Goal: Transaction & Acquisition: Purchase product/service

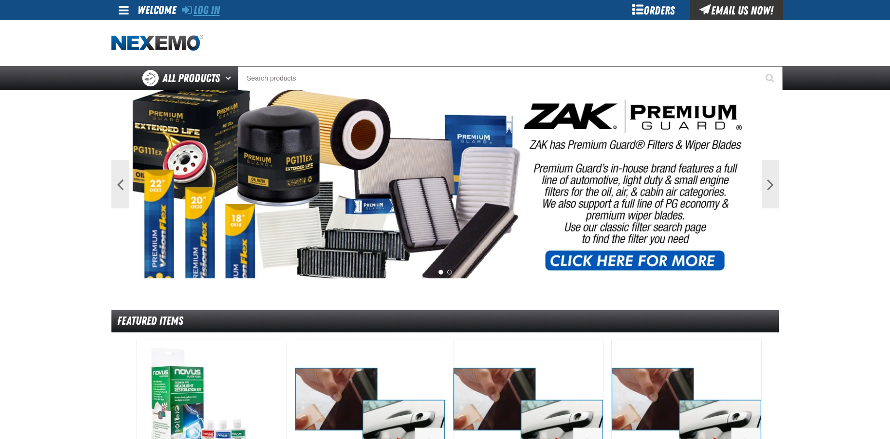
click at [204, 8] on link "Log In" at bounding box center [201, 10] width 38 height 14
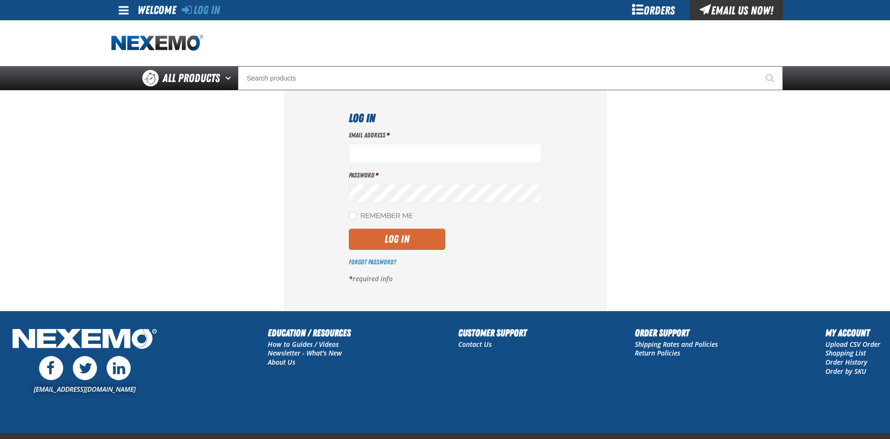
type input "[EMAIL_ADDRESS][DOMAIN_NAME]"
click at [405, 237] on button "Log In" at bounding box center [397, 239] width 96 height 21
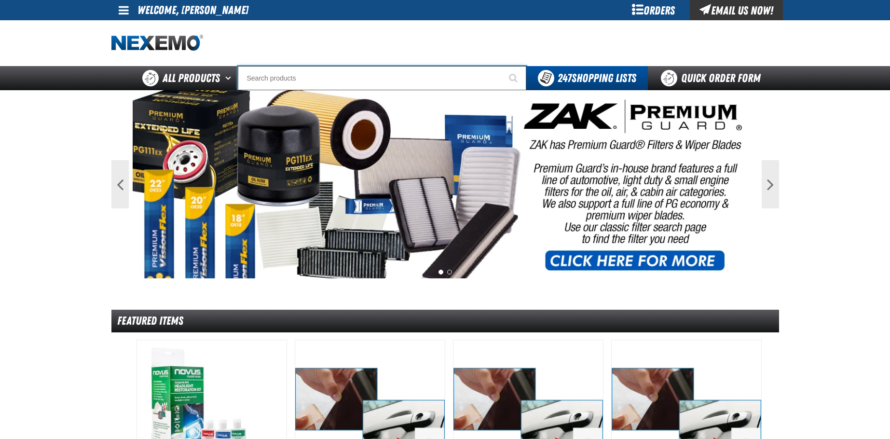
click at [269, 76] on input "Search" at bounding box center [382, 78] width 288 height 24
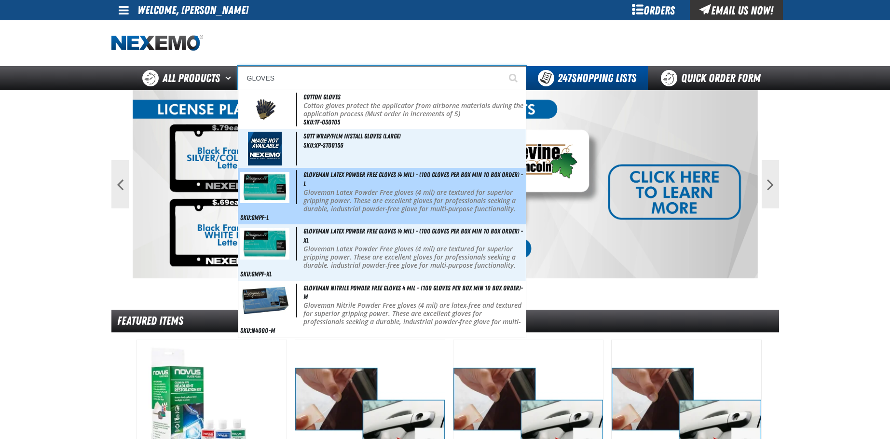
click at [354, 173] on span "Gloveman Latex Powder Free Gloves (4 mil) - (100 gloves per box MIN 10 box orde…" at bounding box center [412, 179] width 219 height 17
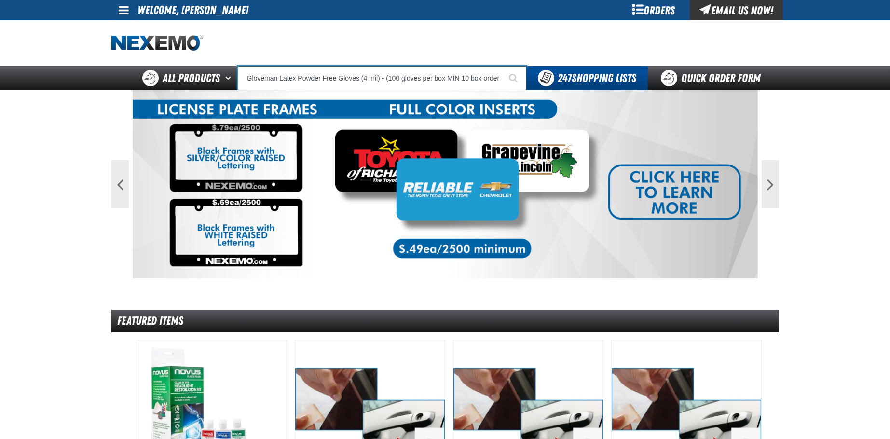
type input "Gloveman Latex Powder Free Gloves (4 mil) - (100 gloves per box MIN 10 box orde…"
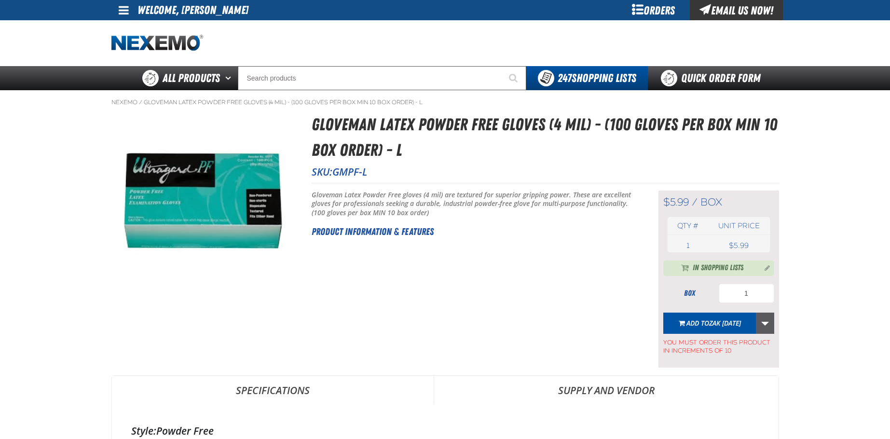
click at [757, 321] on link "More Actions" at bounding box center [765, 323] width 18 height 21
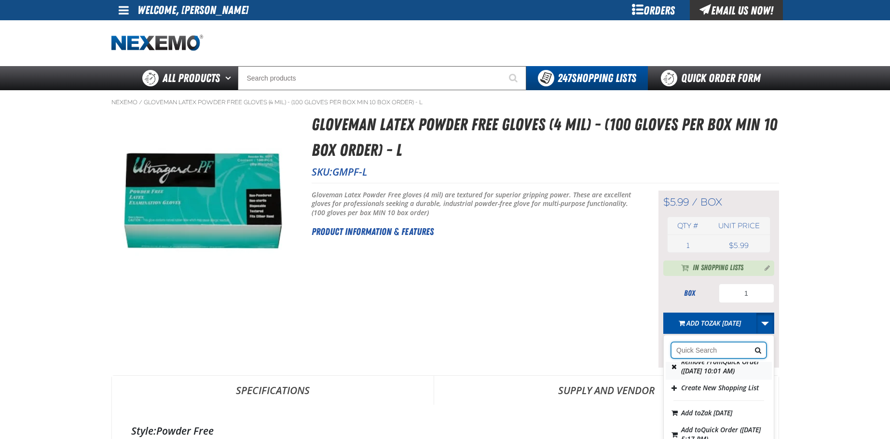
scroll to position [96, 0]
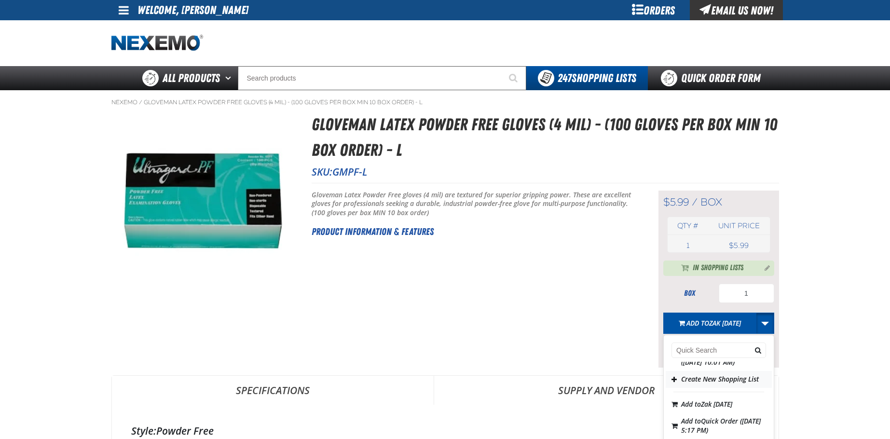
click at [727, 388] on button "Create New Shopping List" at bounding box center [719, 379] width 106 height 17
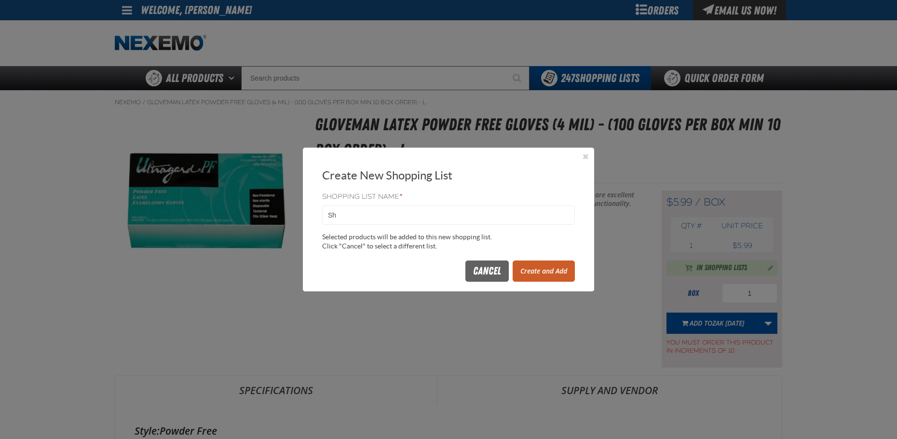
type input "S"
type input "GLOVES101425"
click at [547, 268] on button "Create and Add" at bounding box center [544, 270] width 62 height 21
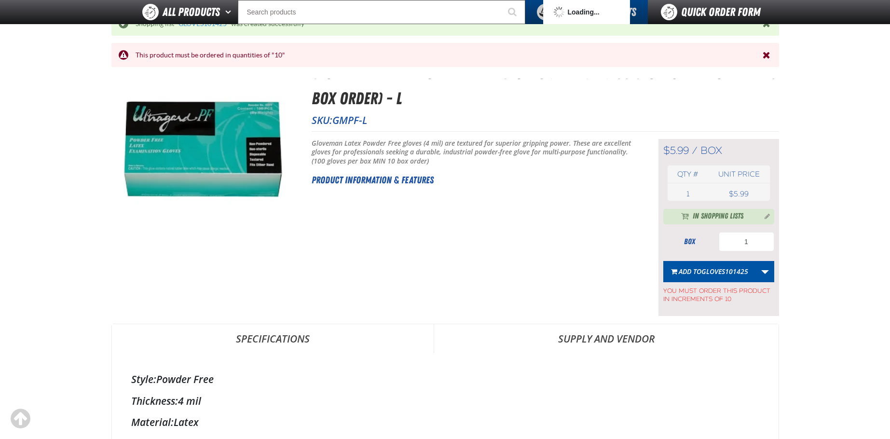
scroll to position [48, 0]
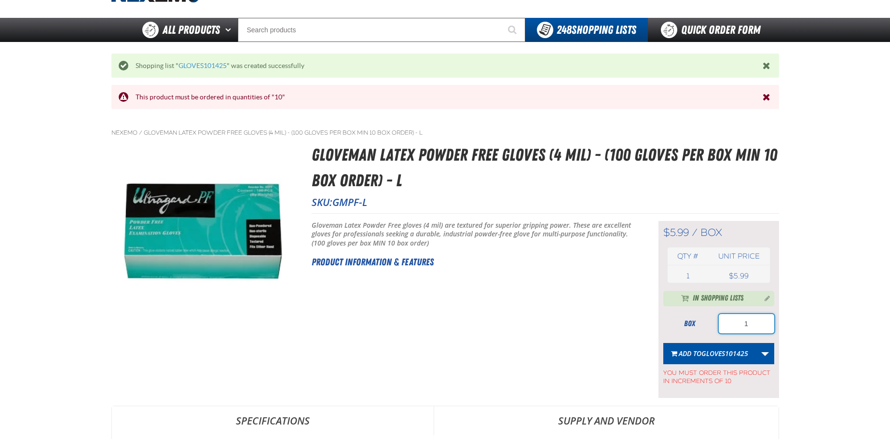
click at [758, 323] on input "1" at bounding box center [746, 323] width 55 height 19
type input "10"
click at [710, 351] on span "GLOVES101425" at bounding box center [724, 353] width 47 height 9
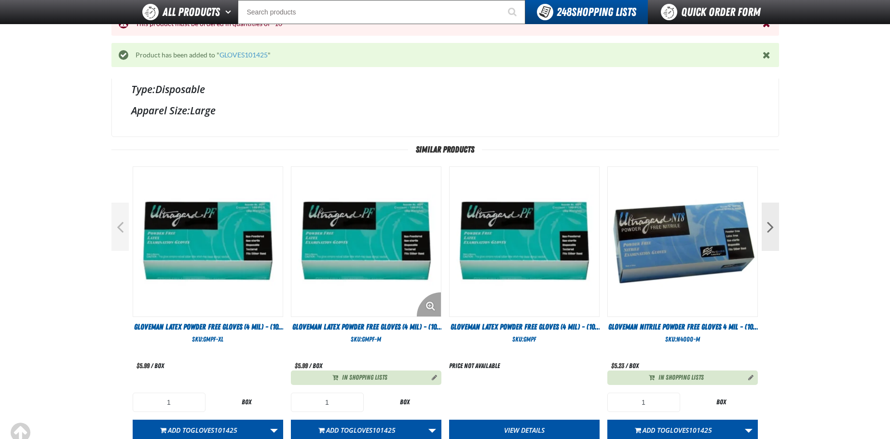
scroll to position [482, 0]
click at [384, 246] on img "View Details of the Gloveman Latex Powder Free Gloves (4 mil) - (100 gloves per…" at bounding box center [366, 241] width 150 height 150
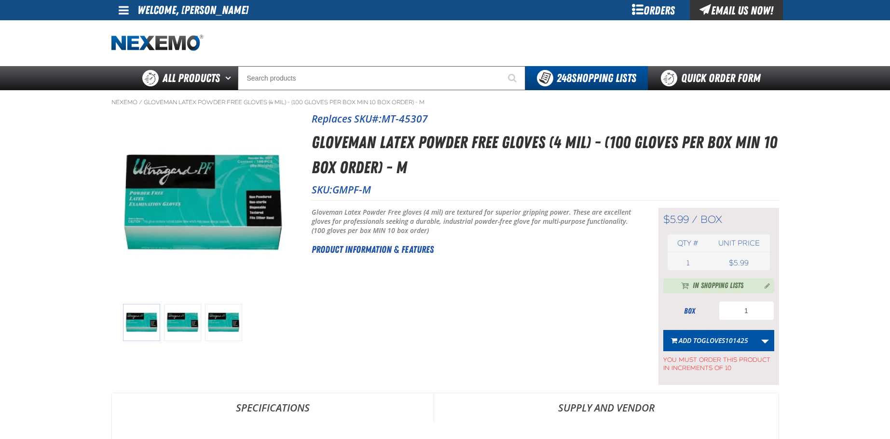
click at [438, 282] on div "Short Description: Gloveman Latex Powder Free gloves (4 mil) are textured for s…" at bounding box center [473, 296] width 323 height 177
click at [753, 313] on input "1" at bounding box center [746, 310] width 55 height 19
type input "10"
click at [728, 341] on span "GLOVES101425" at bounding box center [724, 340] width 47 height 9
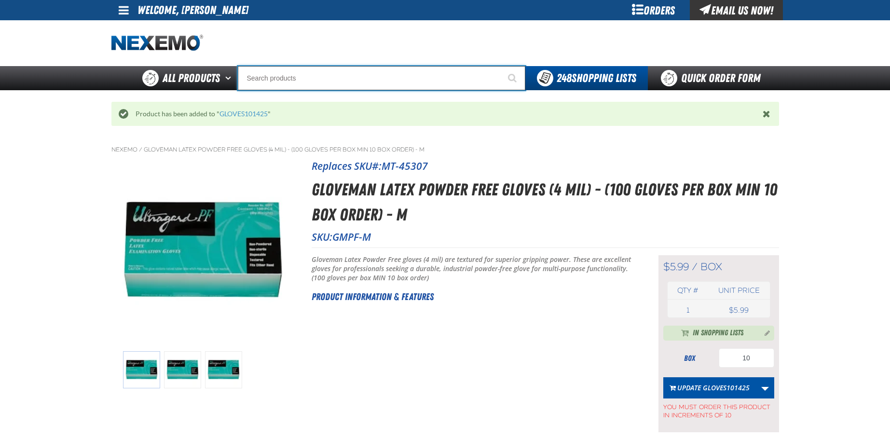
click at [277, 80] on input "Search" at bounding box center [382, 78] width 288 height 24
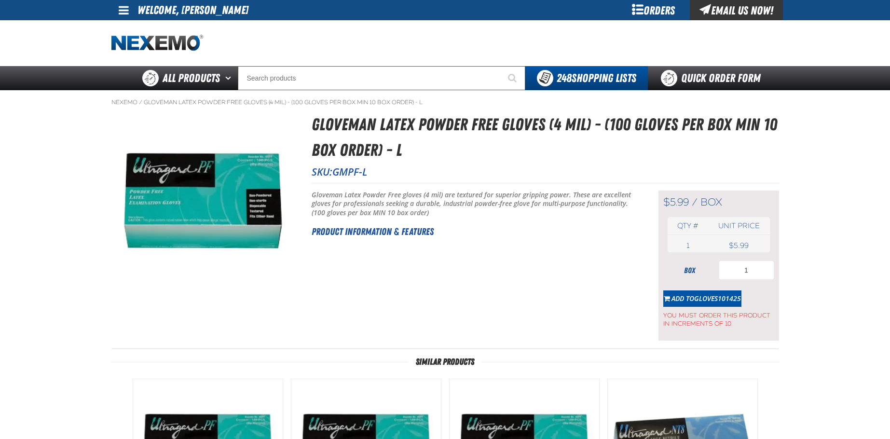
type input "10"
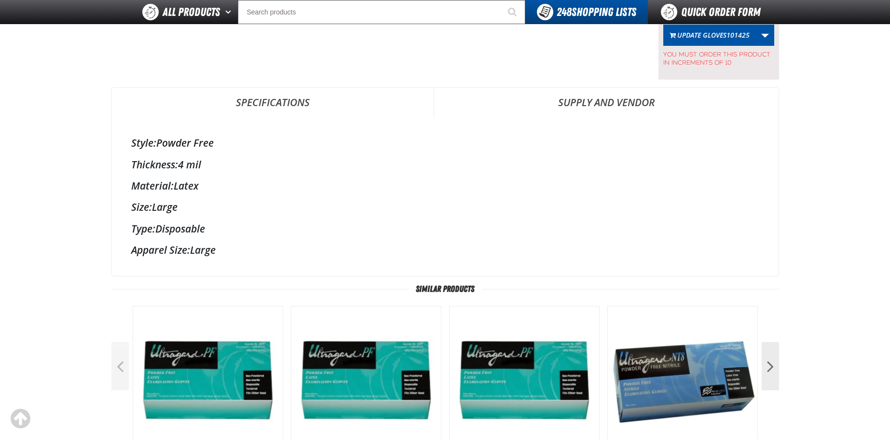
scroll to position [119, 0]
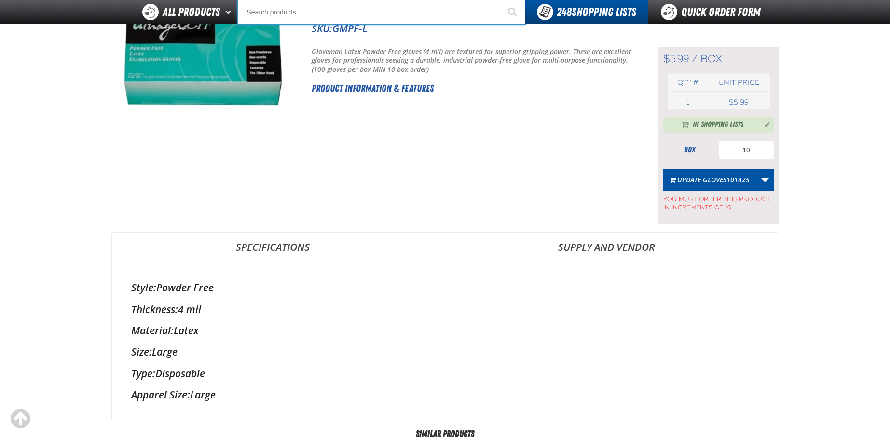
click at [274, 9] on input "Search" at bounding box center [382, 12] width 288 height 24
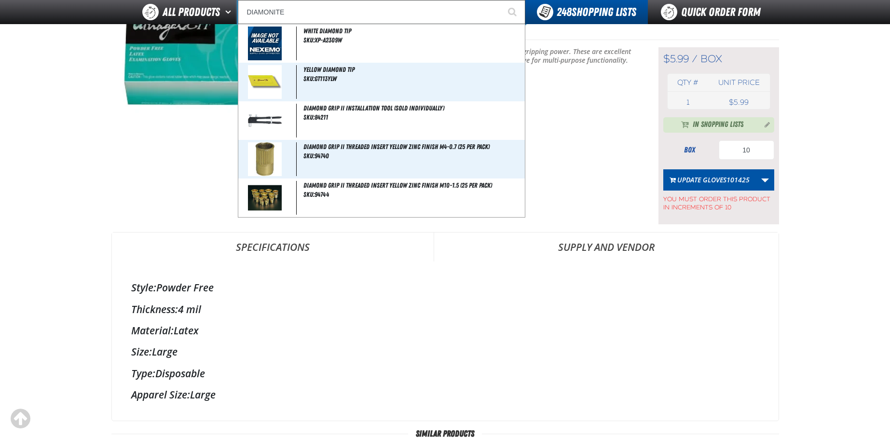
type input "DIAMONITE"
click at [501, 0] on button "Start Searching" at bounding box center [513, 12] width 24 height 24
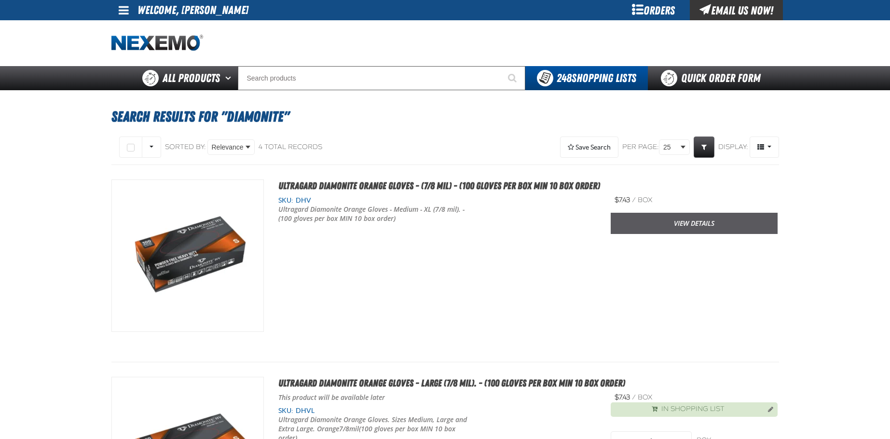
click at [694, 220] on link "View Details" at bounding box center [694, 223] width 167 height 21
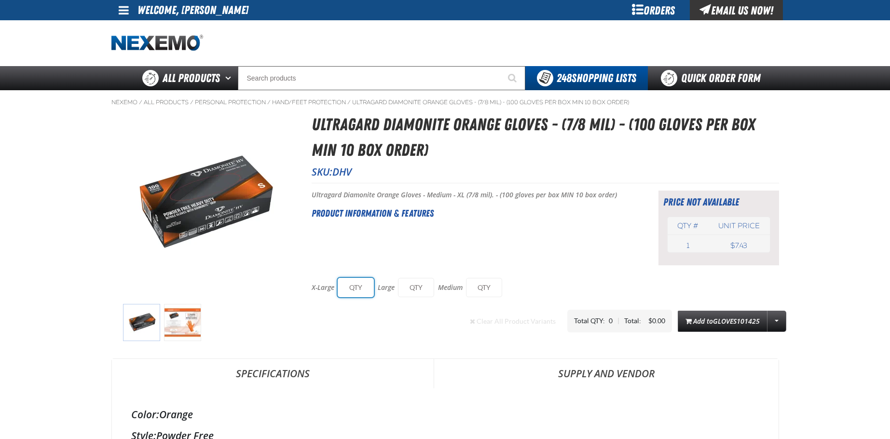
click at [357, 283] on input "text" at bounding box center [356, 287] width 36 height 19
type input "10"
click at [736, 321] on span "GLOVES101425" at bounding box center [736, 320] width 47 height 9
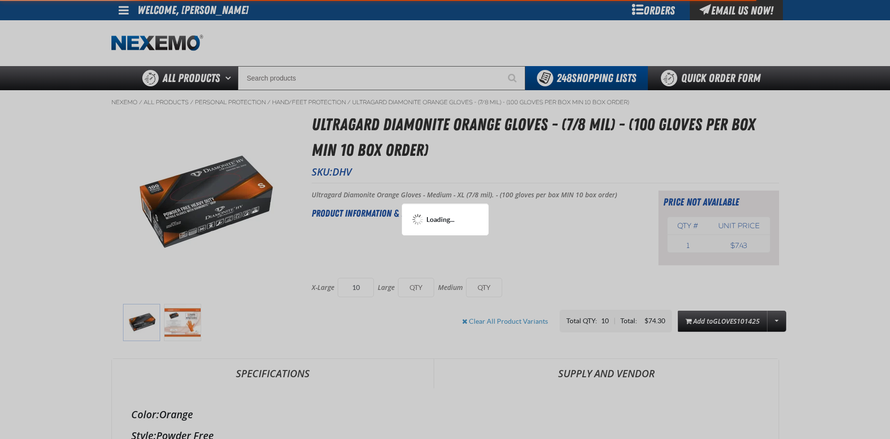
type input "10"
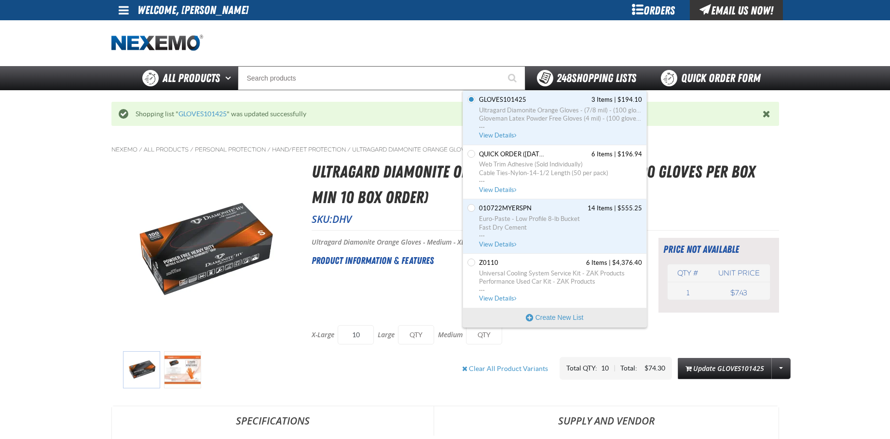
click at [603, 81] on span "248 Shopping Lists" at bounding box center [597, 78] width 80 height 14
click at [497, 134] on span "View Details" at bounding box center [498, 135] width 39 height 7
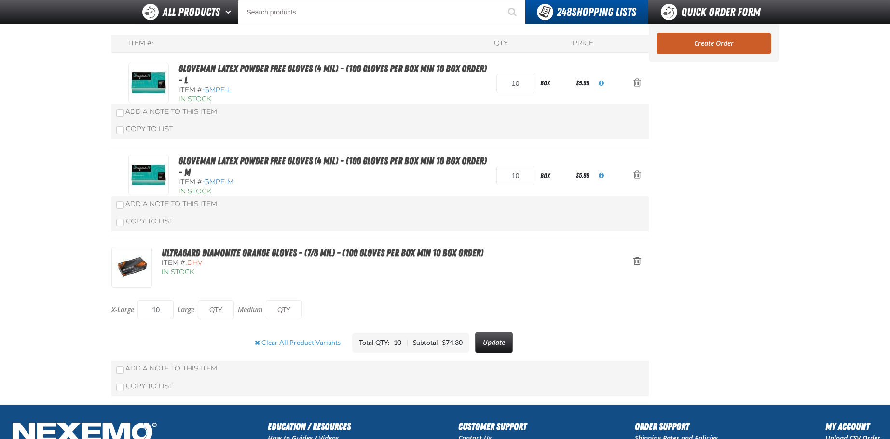
scroll to position [96, 0]
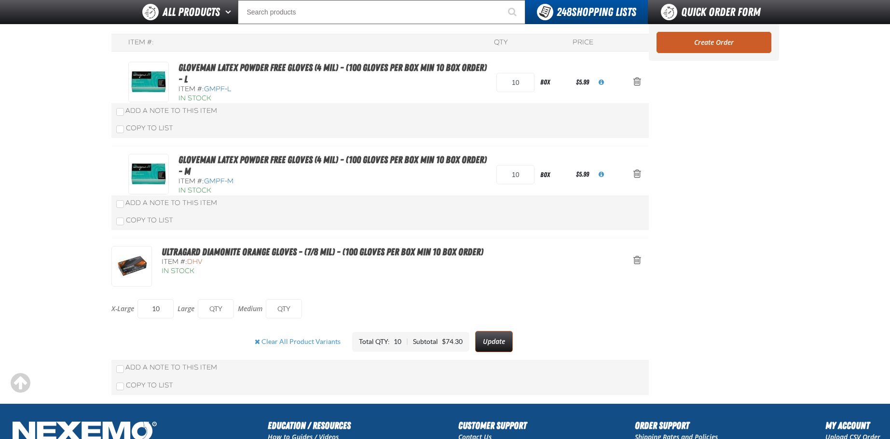
click at [489, 338] on button "Update" at bounding box center [494, 341] width 38 height 21
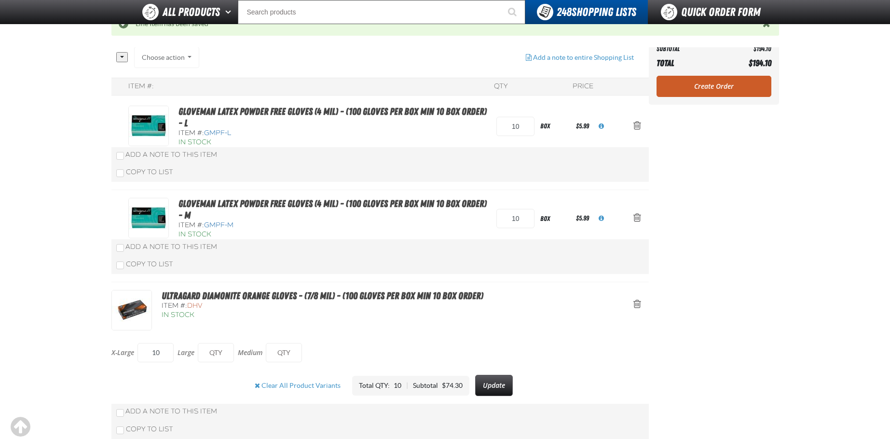
scroll to position [96, 0]
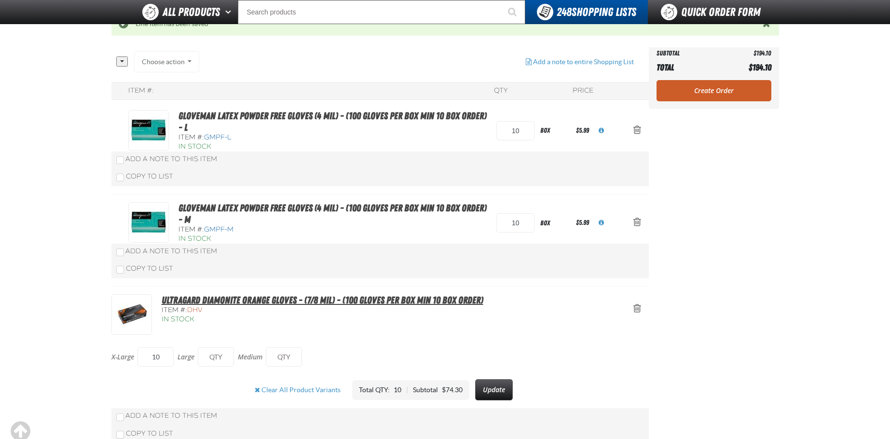
click at [190, 296] on link "Ultragard Diamonite Orange Gloves - (7/8 mil) - (100 gloves per box MIN 10 box …" at bounding box center [323, 300] width 322 height 12
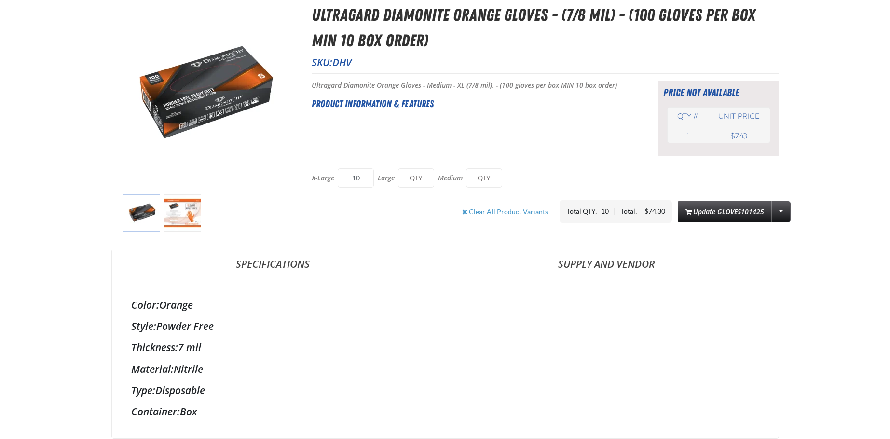
scroll to position [48, 0]
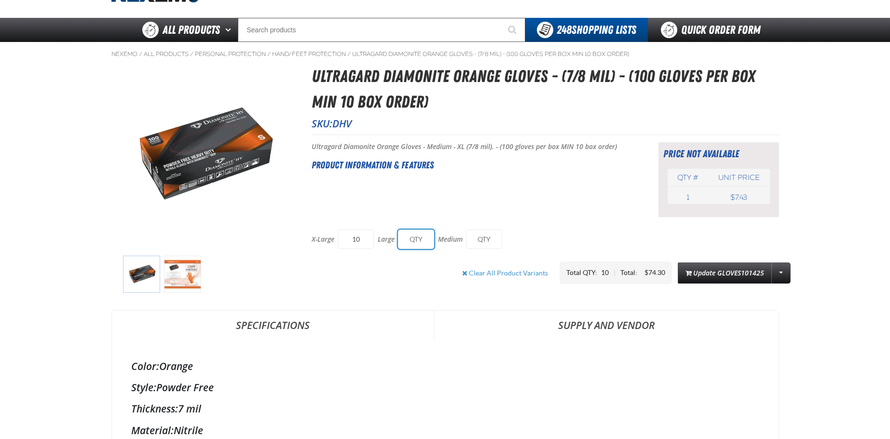
click at [424, 239] on input "text" at bounding box center [416, 239] width 36 height 19
click at [499, 242] on input "text" at bounding box center [484, 239] width 36 height 19
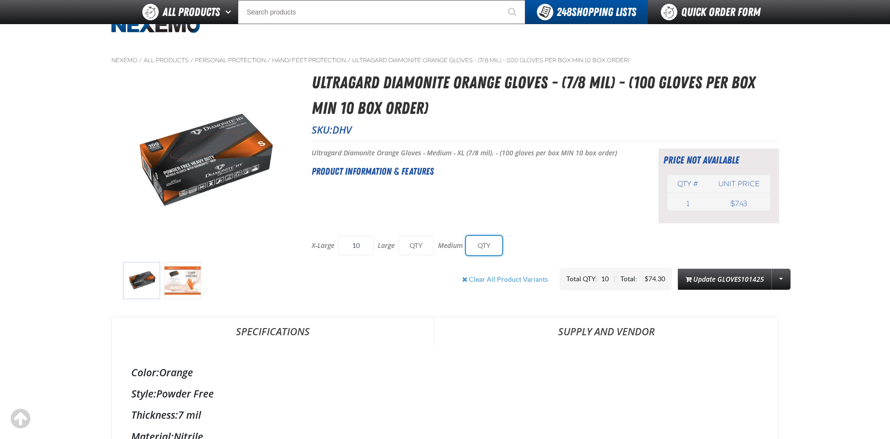
scroll to position [0, 0]
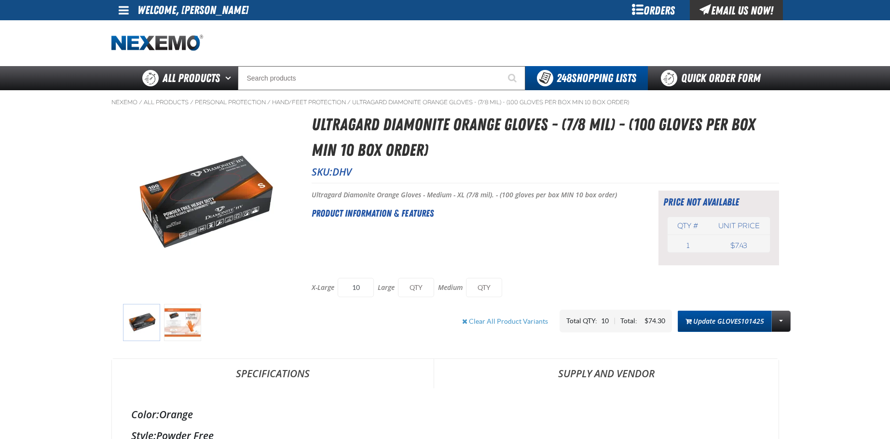
click at [717, 321] on button "Update GLOVES101425" at bounding box center [725, 321] width 94 height 21
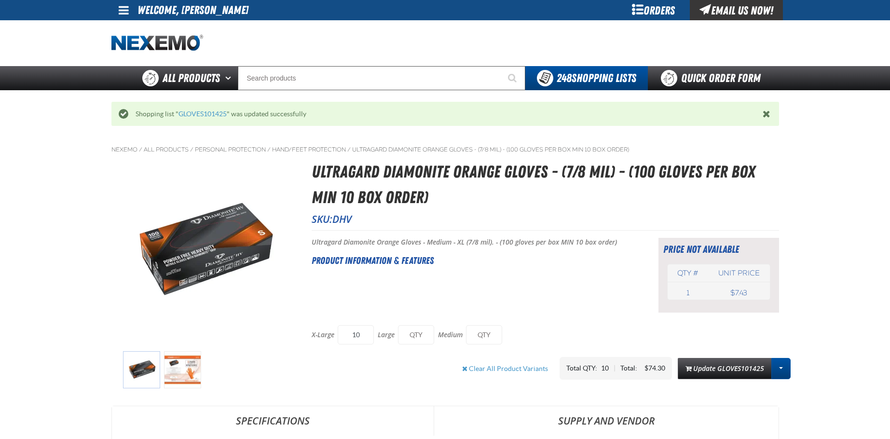
click at [778, 365] on link "More Actions" at bounding box center [780, 368] width 19 height 21
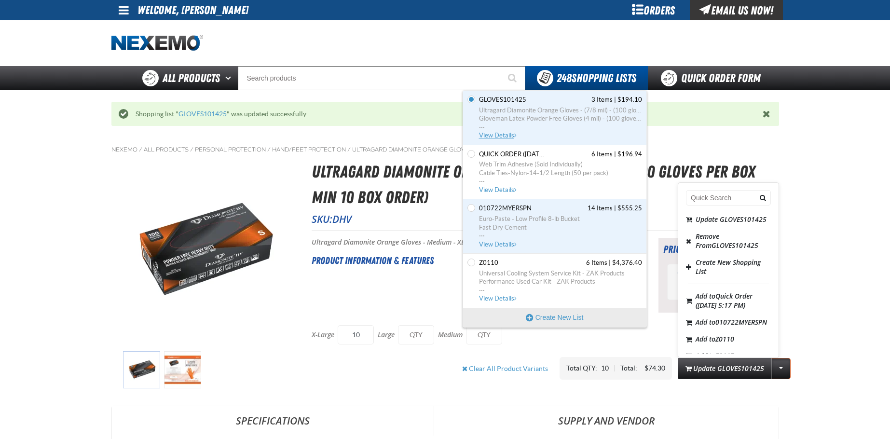
click at [500, 134] on span "View Details" at bounding box center [498, 135] width 39 height 7
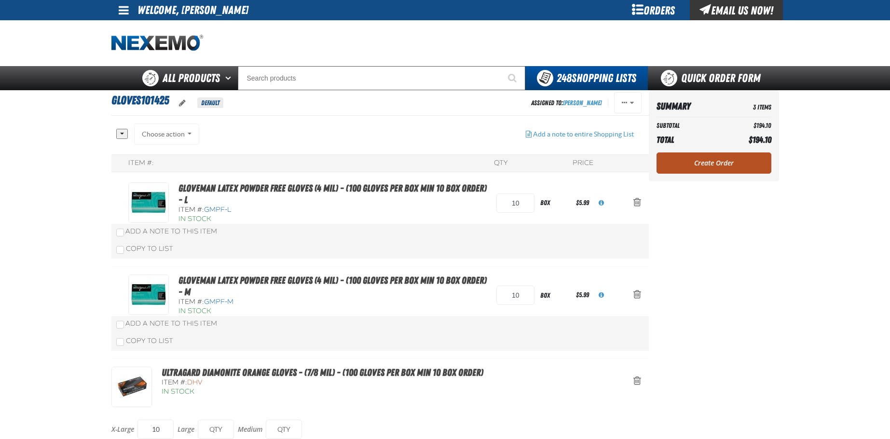
click at [715, 162] on link "Create Order" at bounding box center [714, 162] width 115 height 21
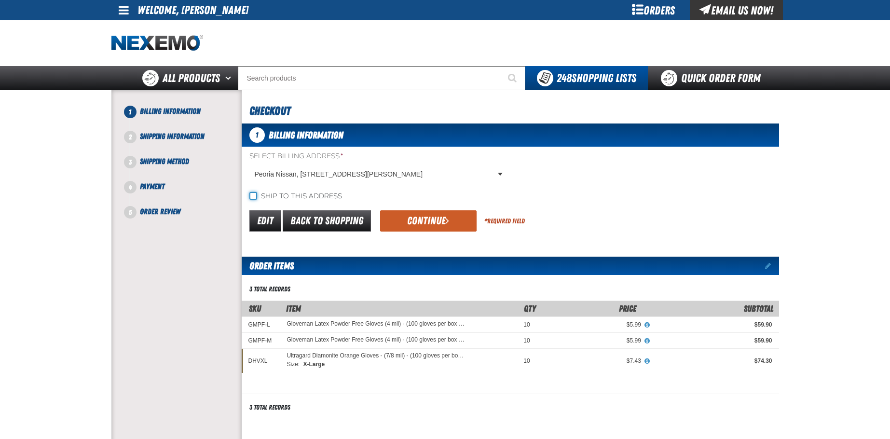
click at [252, 193] on input "Ship to this address" at bounding box center [253, 196] width 8 height 8
checkbox input "true"
click at [414, 218] on button "Continue" at bounding box center [428, 220] width 96 height 21
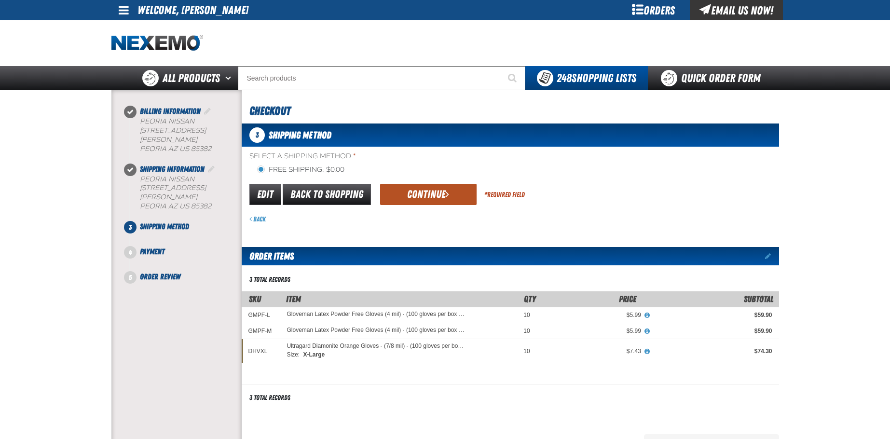
click at [418, 192] on button "Continue" at bounding box center [428, 194] width 96 height 21
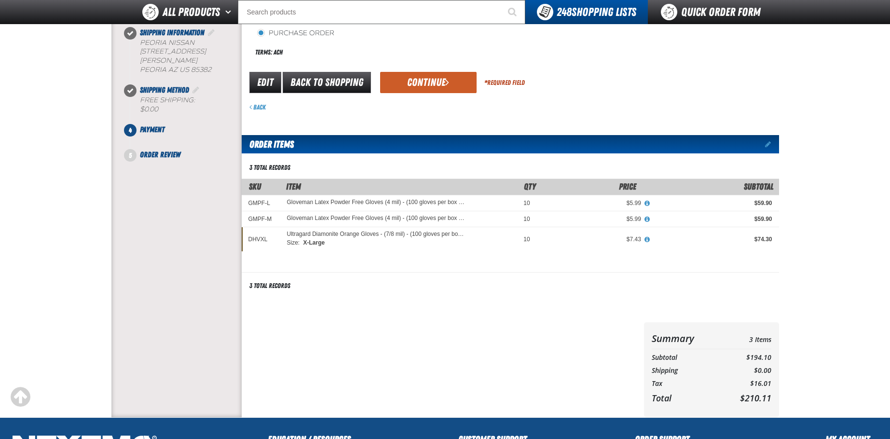
scroll to position [145, 0]
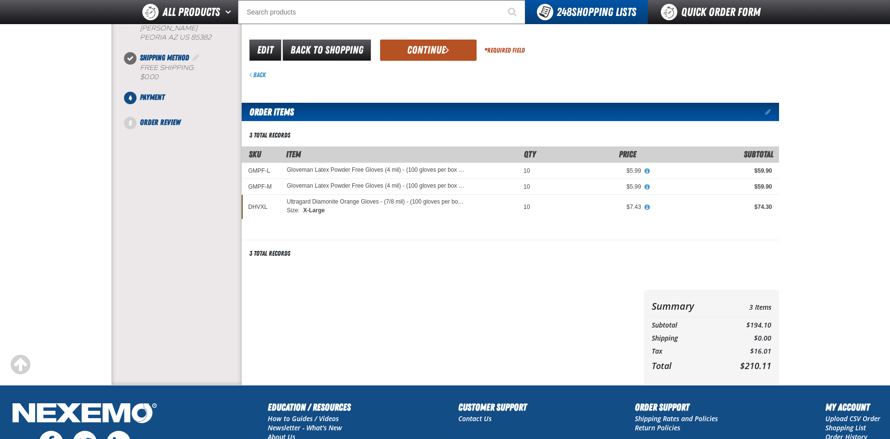
click at [425, 45] on button "Continue" at bounding box center [428, 50] width 96 height 21
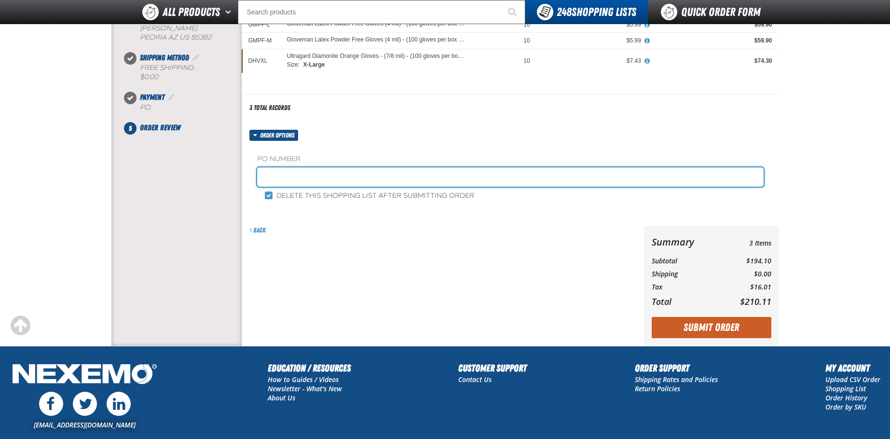
click at [323, 174] on input "text" at bounding box center [510, 176] width 507 height 19
type input "249831"
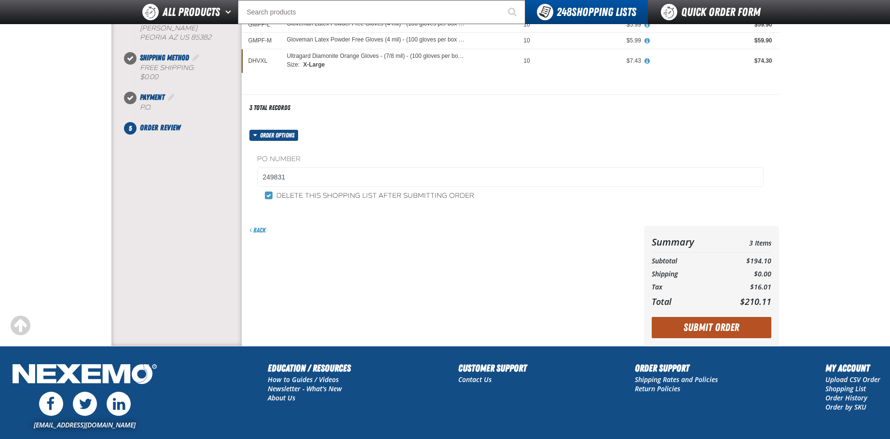
click at [717, 327] on button "Submit Order" at bounding box center [712, 327] width 120 height 21
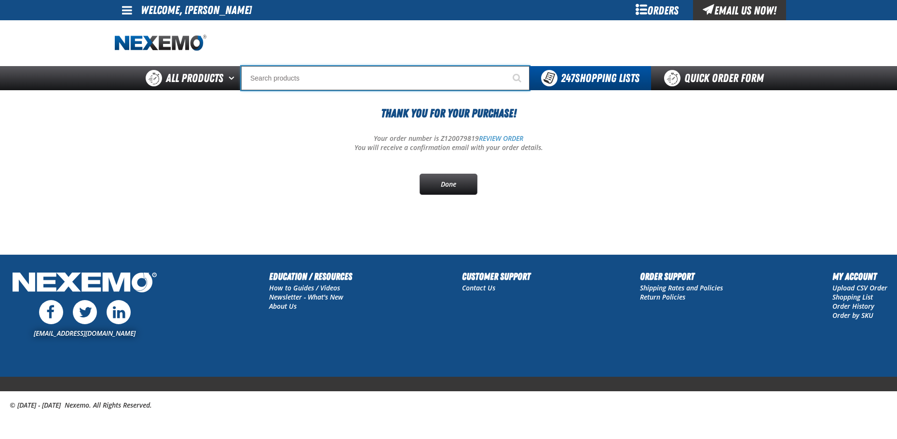
click at [283, 82] on input "Search" at bounding box center [385, 78] width 288 height 24
type input "P"
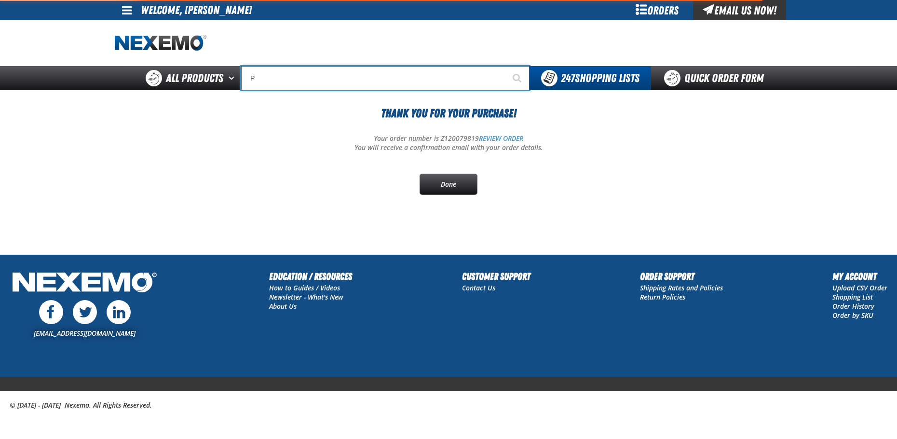
type input "Perfect P Series 0.25-ounce Lead Wheel Weight"
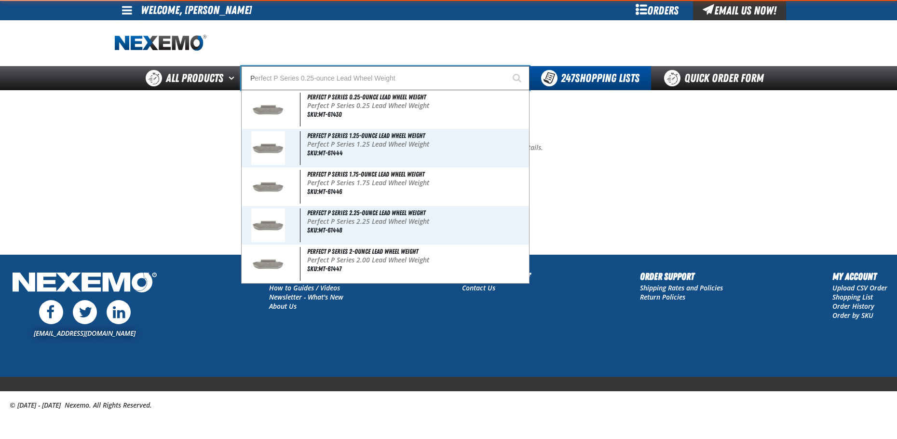
type input "PG"
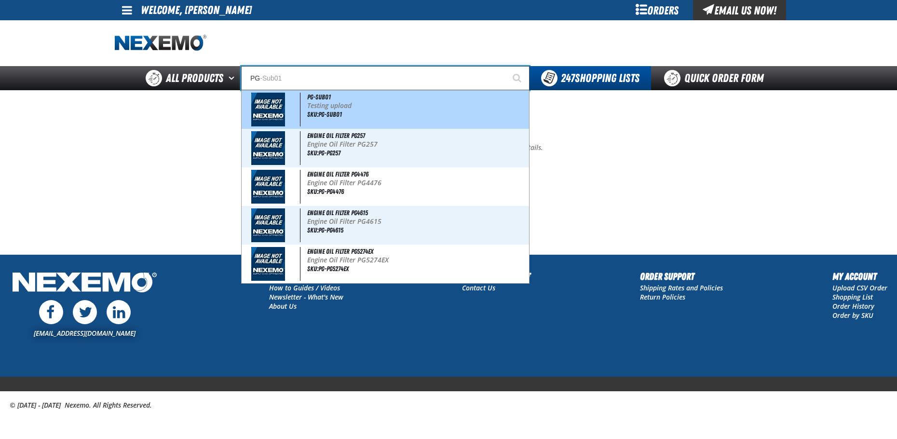
type input "PG-Sub01"
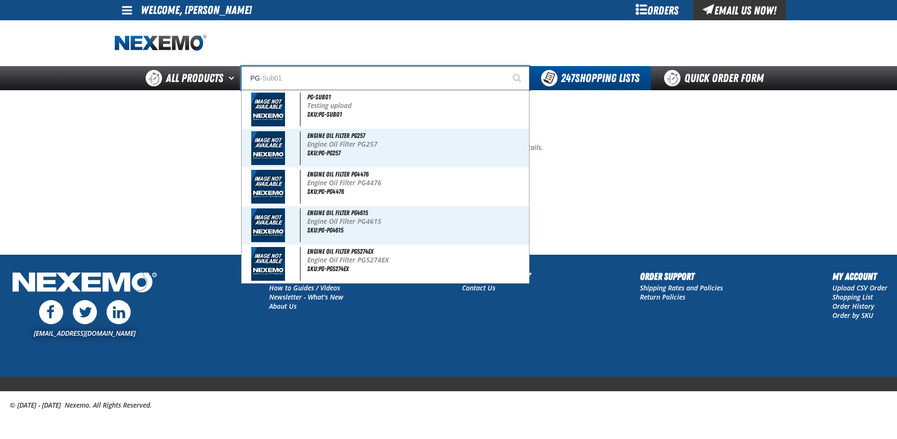
type input "P"
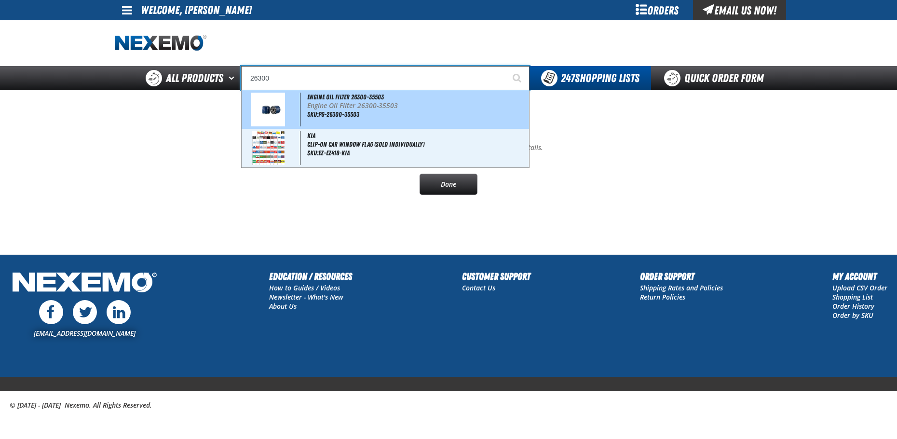
click at [326, 100] on span "Engine Oil Filter 26300-35503" at bounding box center [345, 97] width 77 height 8
type input "Engine Oil Filter 26300-35503"
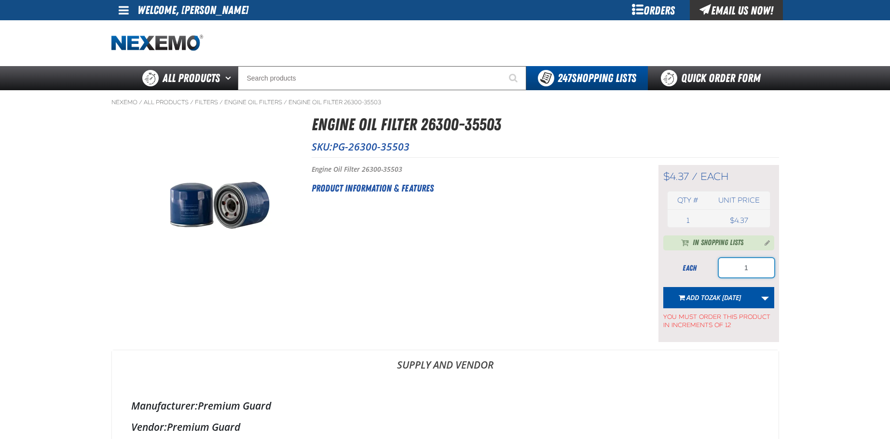
click at [754, 268] on input "1" at bounding box center [746, 267] width 55 height 19
click at [754, 269] on input "1" at bounding box center [746, 267] width 55 height 19
type input "12"
click at [766, 295] on link "More Actions" at bounding box center [765, 297] width 18 height 21
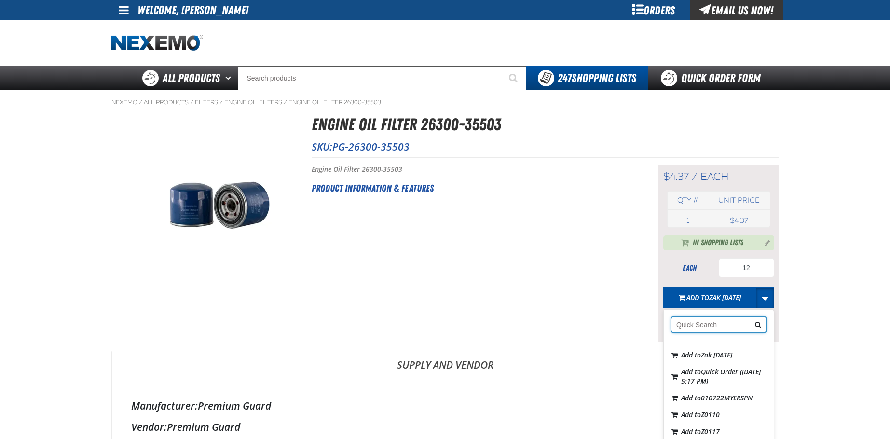
scroll to position [289, 0]
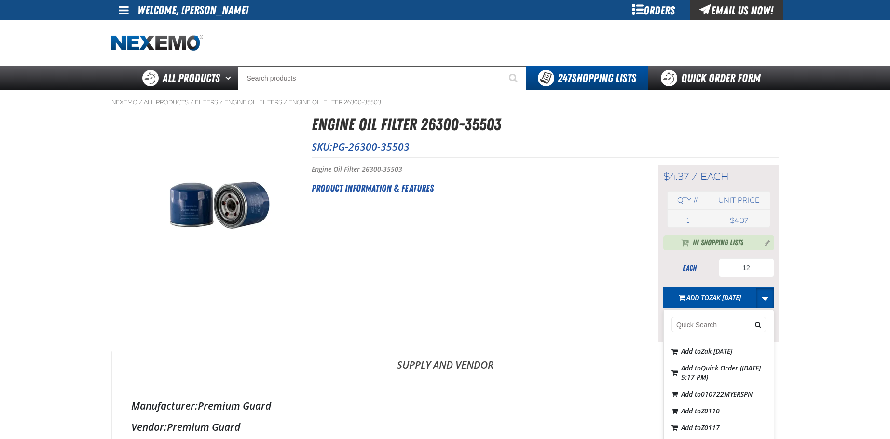
click at [708, 335] on button "Create New Shopping List" at bounding box center [719, 326] width 106 height 17
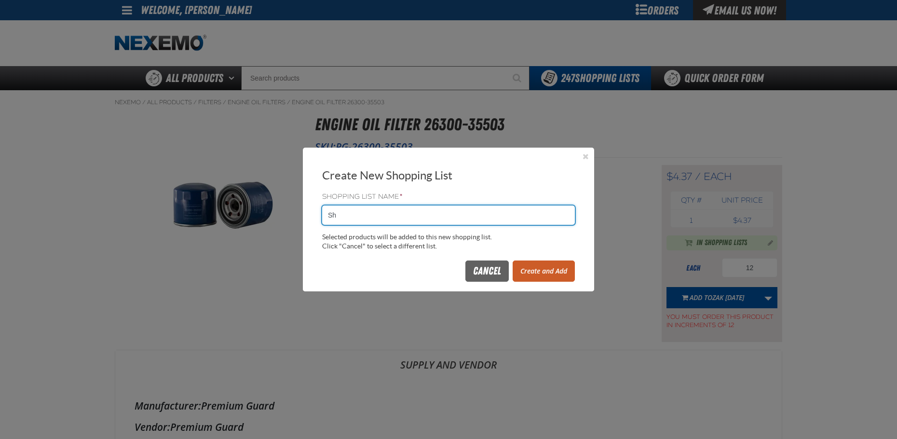
type input "S"
type input "101425FILTERS"
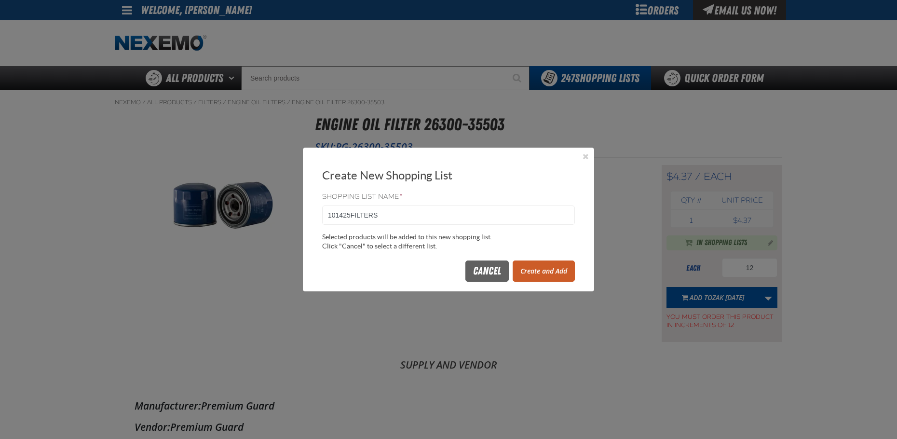
click at [544, 270] on button "Create and Add" at bounding box center [544, 270] width 62 height 21
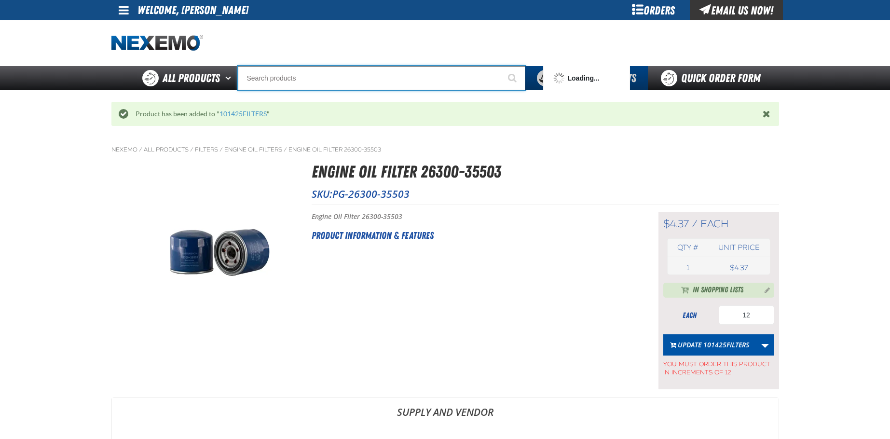
click at [289, 75] on input "Search" at bounding box center [382, 78] width 288 height 24
type input "P"
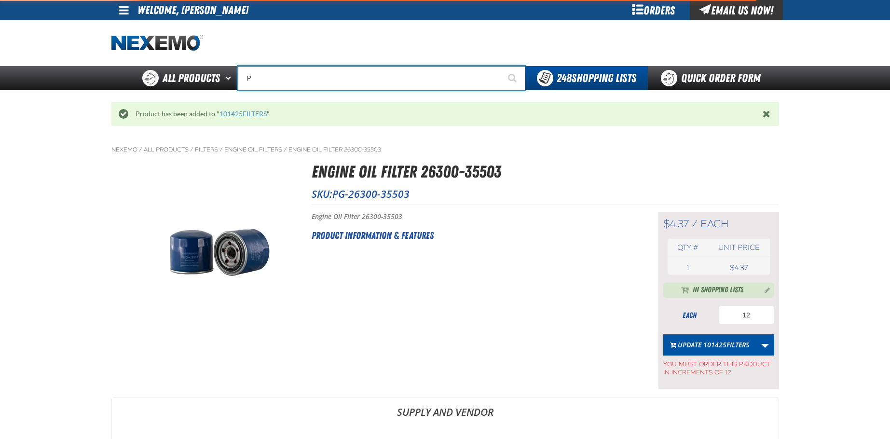
type input "Perfect P Series 0.25-ounce Lead Wheel Weight"
type input "PG"
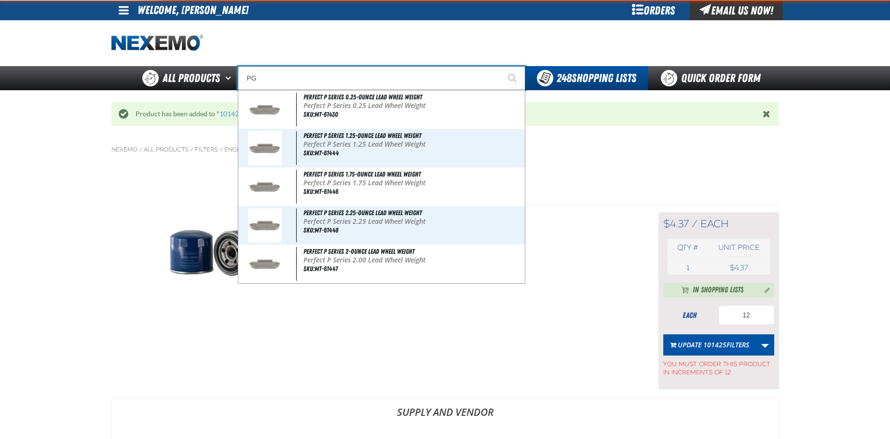
type input "PG-Sub01"
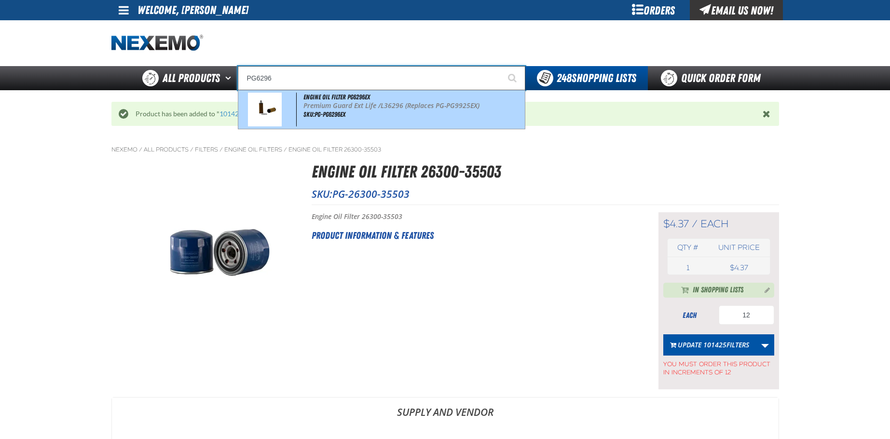
click at [322, 97] on span "Engine Oil Filter PG6296EX" at bounding box center [336, 97] width 67 height 8
type input "Engine Oil Filter PG6296EX"
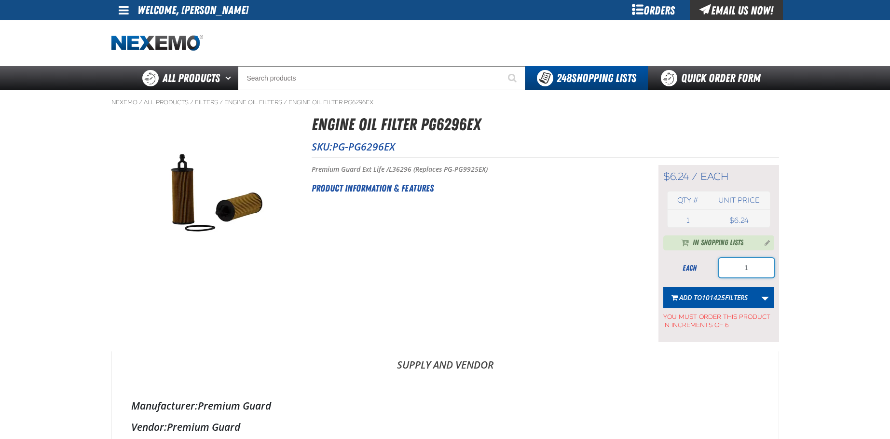
click at [756, 269] on input "1" at bounding box center [746, 267] width 55 height 19
type input "12"
click at [736, 300] on span "101425FILTERS" at bounding box center [725, 297] width 46 height 9
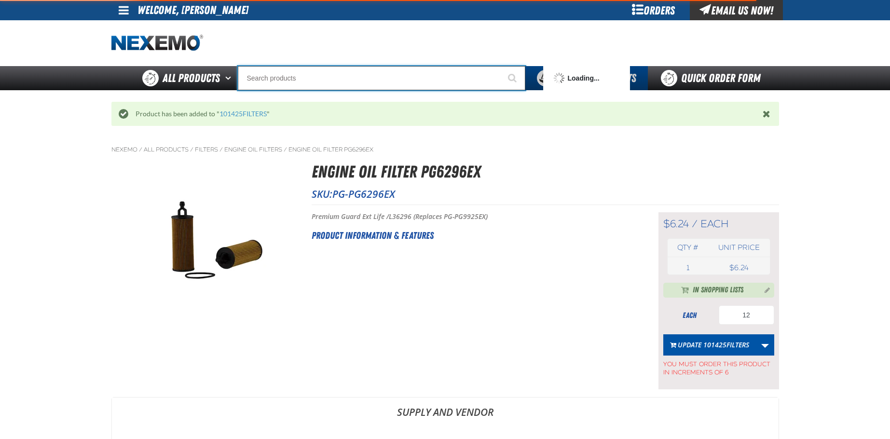
click at [288, 79] on input "Search" at bounding box center [382, 78] width 288 height 24
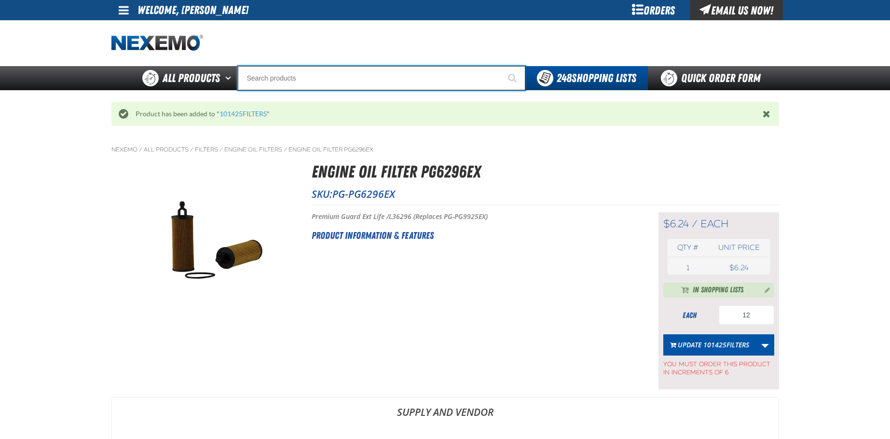
click at [269, 78] on input "Search" at bounding box center [382, 78] width 288 height 24
type input "P"
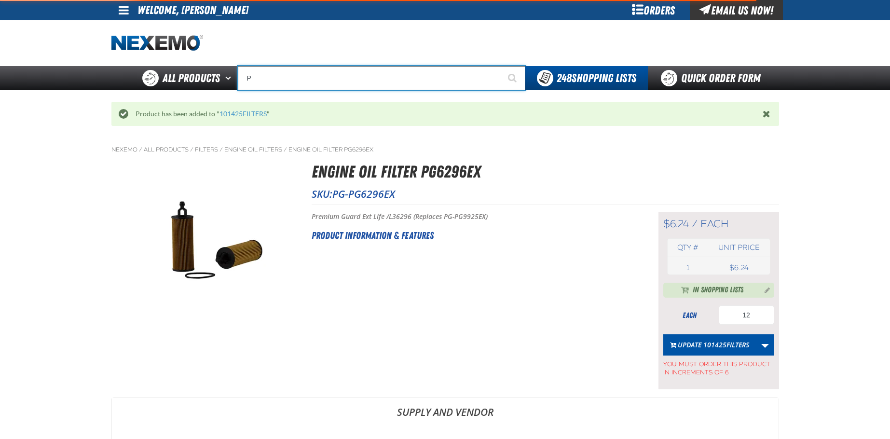
type input "Perfect P Series 0.25-ounce Lead Wheel Weight"
type input "PG"
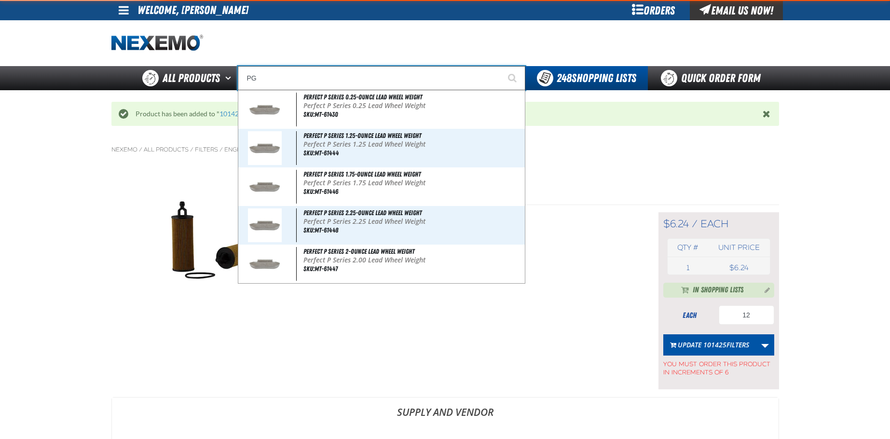
type input "PG-Sub01"
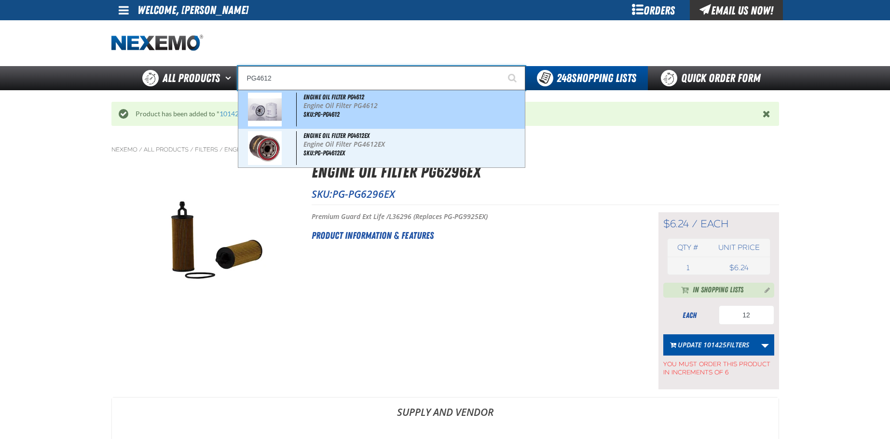
click at [343, 102] on p "Engine Oil Filter PG4612" at bounding box center [412, 106] width 219 height 8
type input "Engine Oil Filter PG4612"
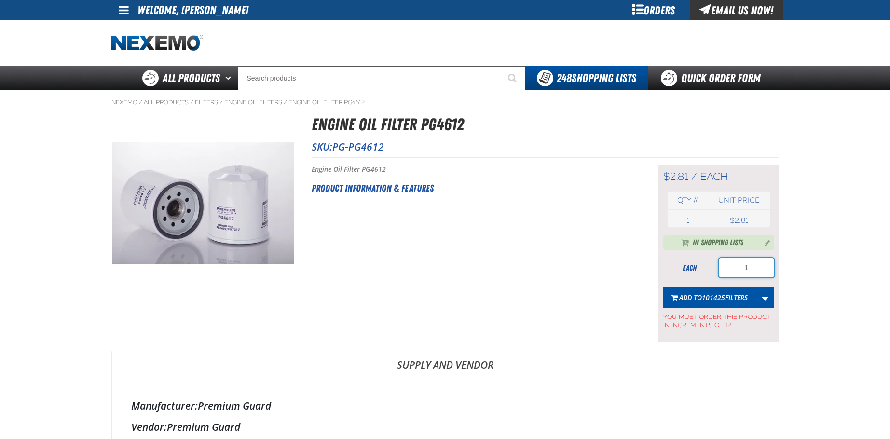
click at [767, 267] on input "1" at bounding box center [746, 267] width 55 height 19
type input "12"
click at [709, 293] on span "101425FILTERS" at bounding box center [725, 297] width 46 height 9
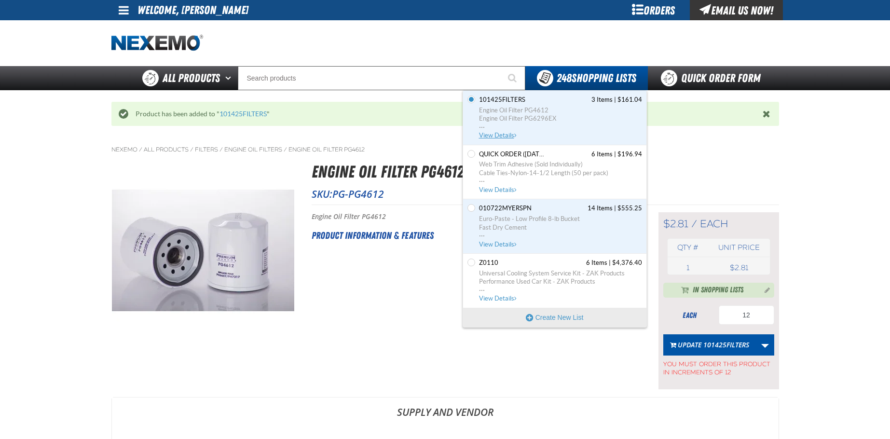
click at [522, 106] on span "Engine Oil Filter PG4612" at bounding box center [560, 110] width 163 height 9
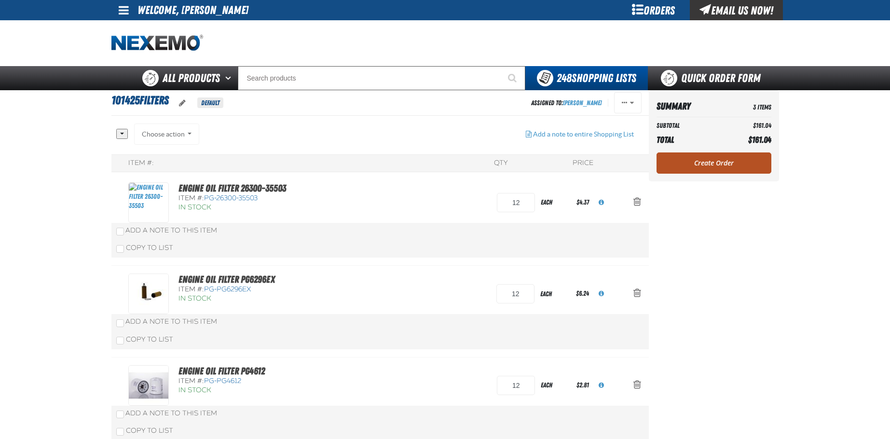
click at [727, 160] on link "Create Order" at bounding box center [714, 162] width 115 height 21
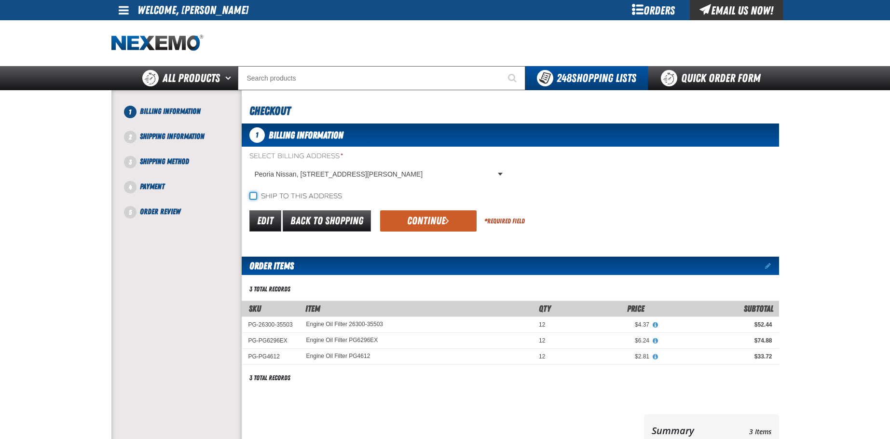
drag, startPoint x: 252, startPoint y: 195, endPoint x: 260, endPoint y: 194, distance: 8.3
click at [252, 195] on input "Ship to this address" at bounding box center [253, 196] width 8 height 8
checkbox input "true"
click at [419, 219] on button "Continue" at bounding box center [428, 220] width 96 height 21
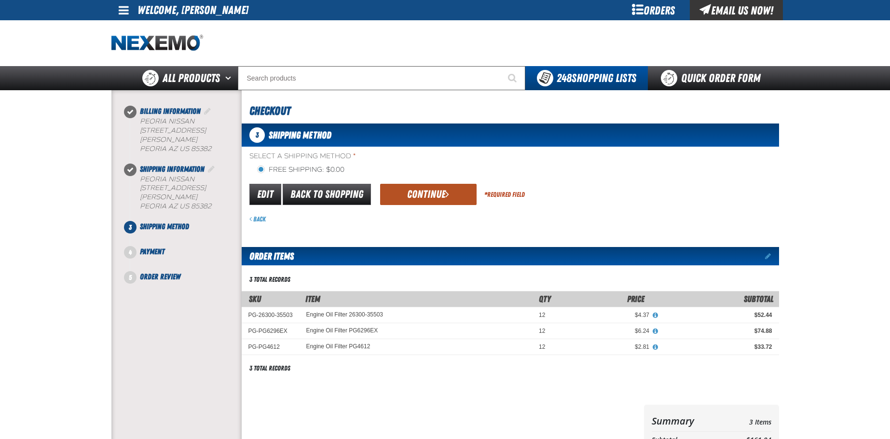
click at [426, 191] on button "Continue" at bounding box center [428, 194] width 96 height 21
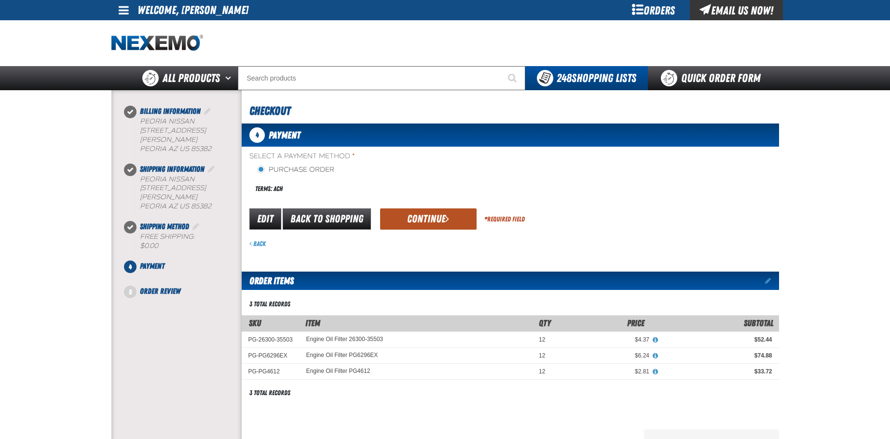
click at [420, 217] on button "Continue" at bounding box center [428, 218] width 96 height 21
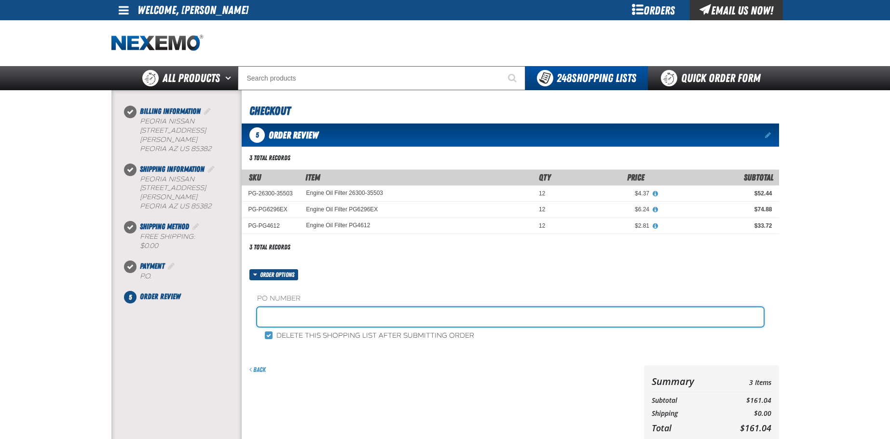
drag, startPoint x: 309, startPoint y: 315, endPoint x: 319, endPoint y: 315, distance: 10.6
click at [313, 315] on input "text" at bounding box center [510, 316] width 507 height 19
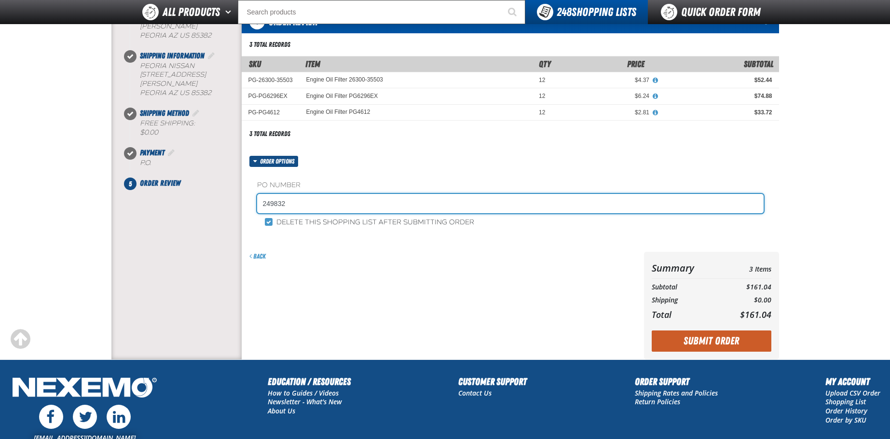
scroll to position [96, 0]
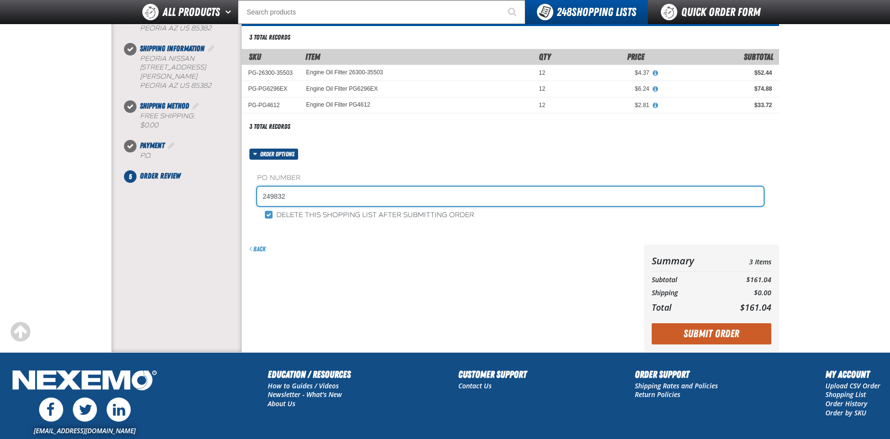
type input "249832"
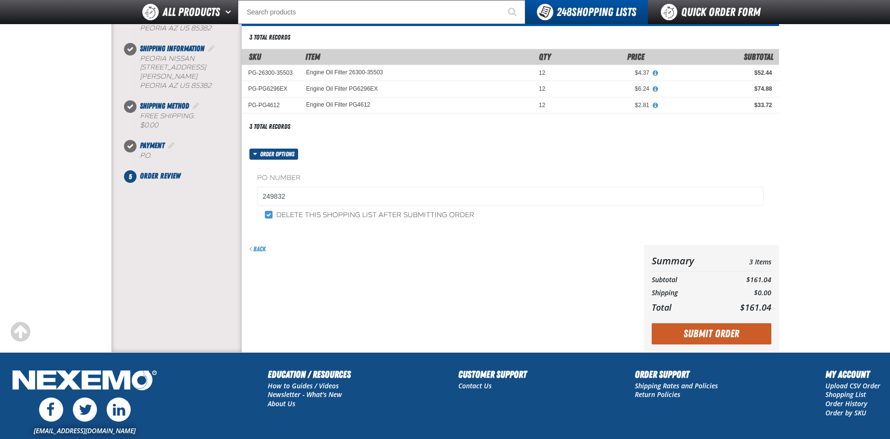
click at [484, 262] on div "Back" at bounding box center [441, 298] width 398 height 107
click at [725, 335] on button "Submit Order" at bounding box center [712, 333] width 120 height 21
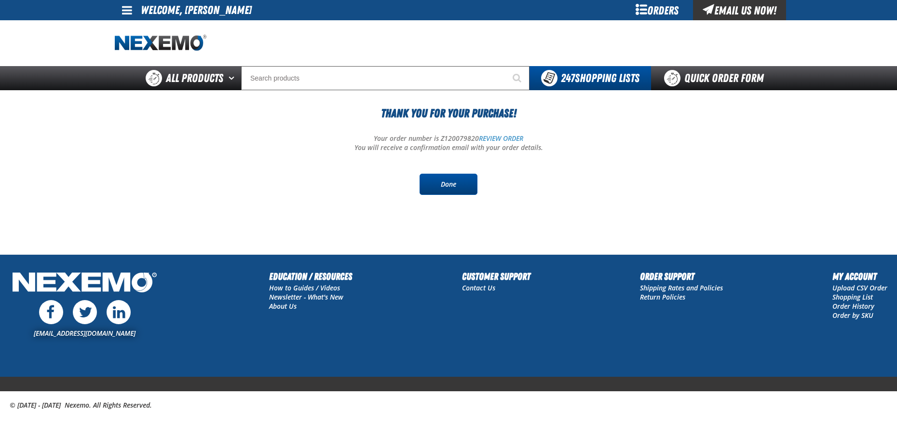
click at [447, 188] on link "Done" at bounding box center [449, 184] width 58 height 21
click at [125, 7] on span at bounding box center [127, 10] width 10 height 12
click at [133, 46] on link "Sign Out Sign Out" at bounding box center [135, 46] width 33 height 9
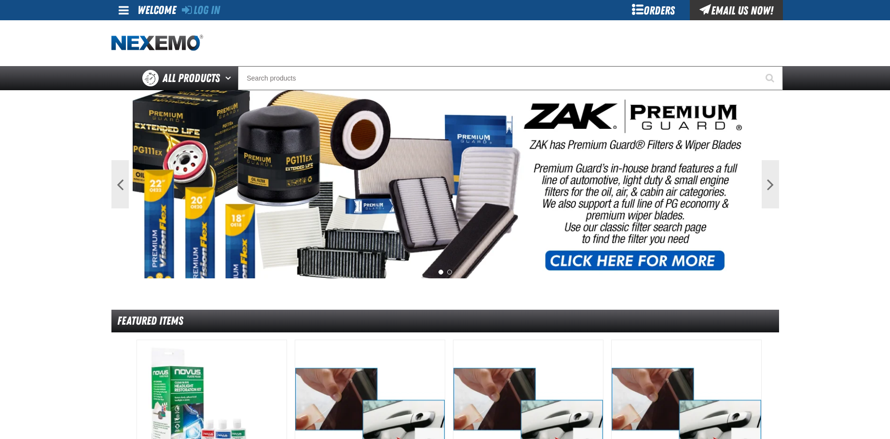
click at [542, 39] on div at bounding box center [445, 43] width 668 height 46
drag, startPoint x: 439, startPoint y: 28, endPoint x: 394, endPoint y: 28, distance: 45.3
click at [435, 28] on div at bounding box center [445, 43] width 668 height 46
click at [382, 28] on div at bounding box center [445, 43] width 668 height 46
click at [550, 31] on div at bounding box center [445, 43] width 668 height 46
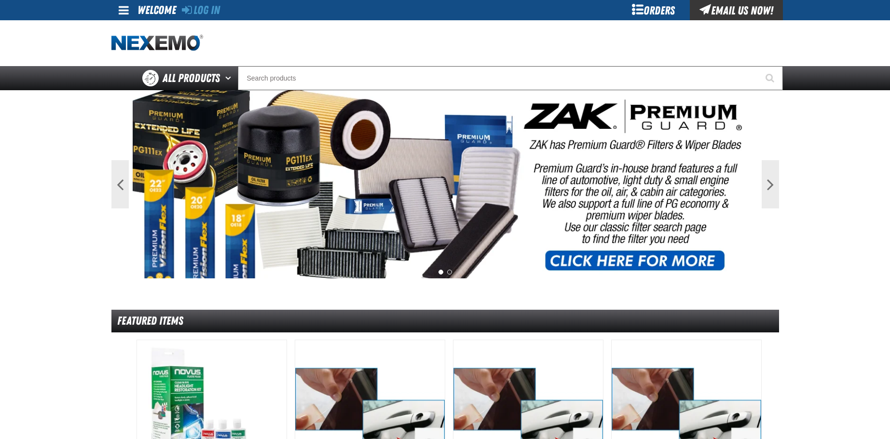
click at [434, 34] on div at bounding box center [445, 43] width 668 height 46
click at [390, 37] on div at bounding box center [445, 43] width 668 height 46
click at [479, 39] on div at bounding box center [445, 43] width 668 height 46
drag, startPoint x: 277, startPoint y: 31, endPoint x: 284, endPoint y: 28, distance: 6.9
click at [280, 30] on div at bounding box center [445, 43] width 668 height 46
